Goal: Find specific page/section: Find specific page/section

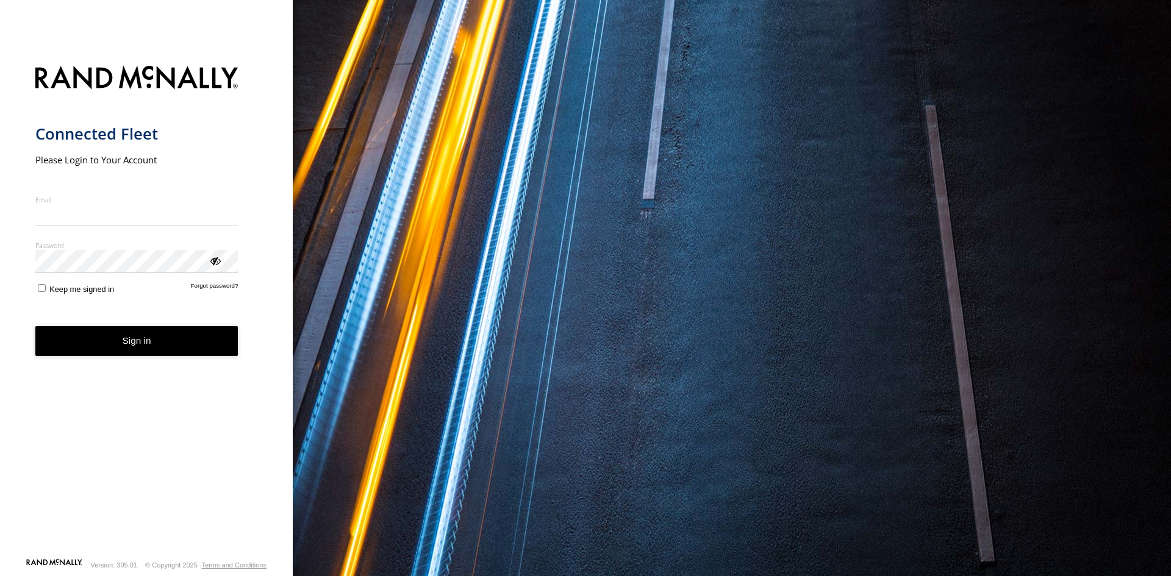
type input "**********"
click at [121, 349] on button "Sign in" at bounding box center [136, 341] width 203 height 30
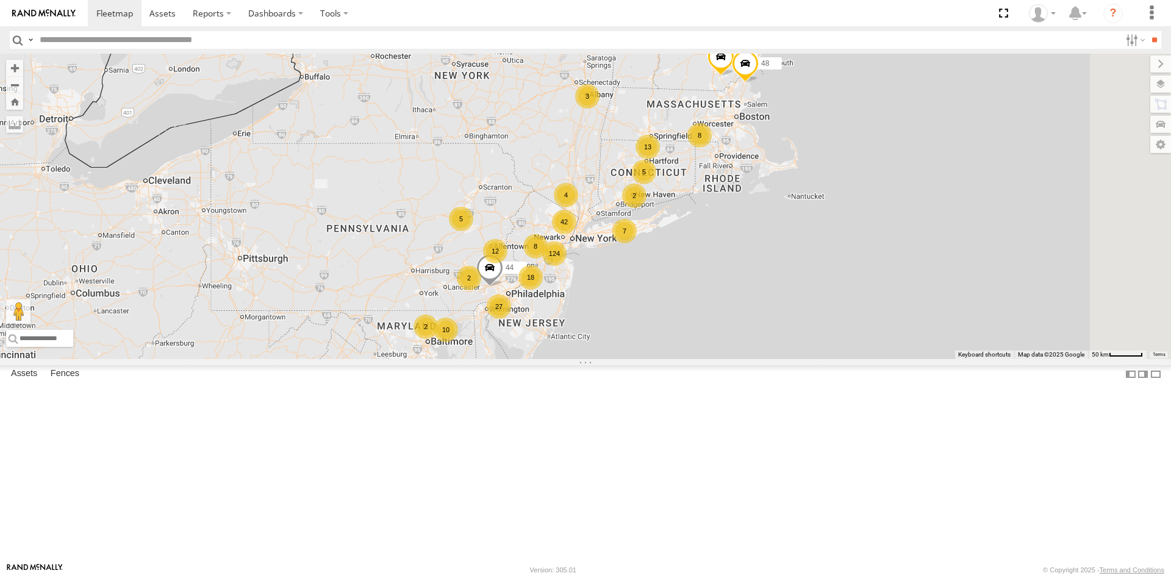
click at [0, 0] on span "Asset" at bounding box center [0, 0] width 0 height 0
